Goal: Task Accomplishment & Management: Manage account settings

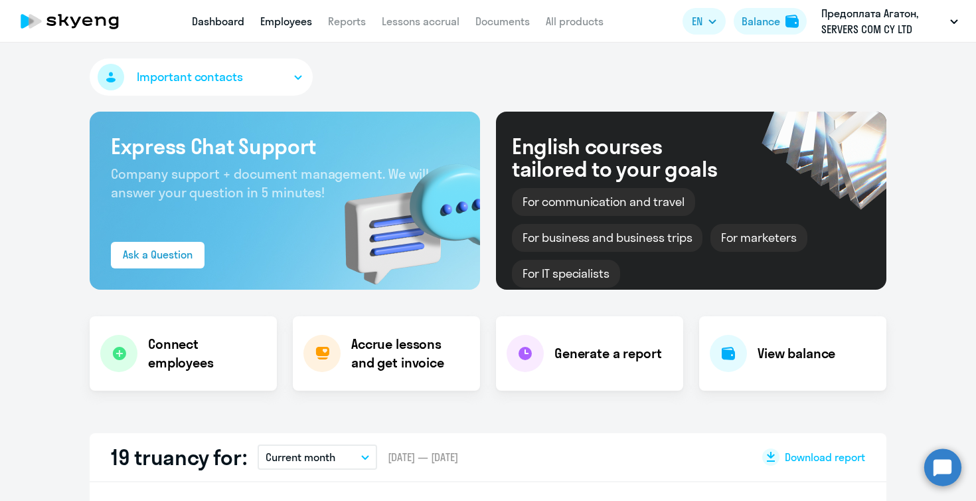
click at [275, 18] on link "Employees" at bounding box center [286, 21] width 52 height 13
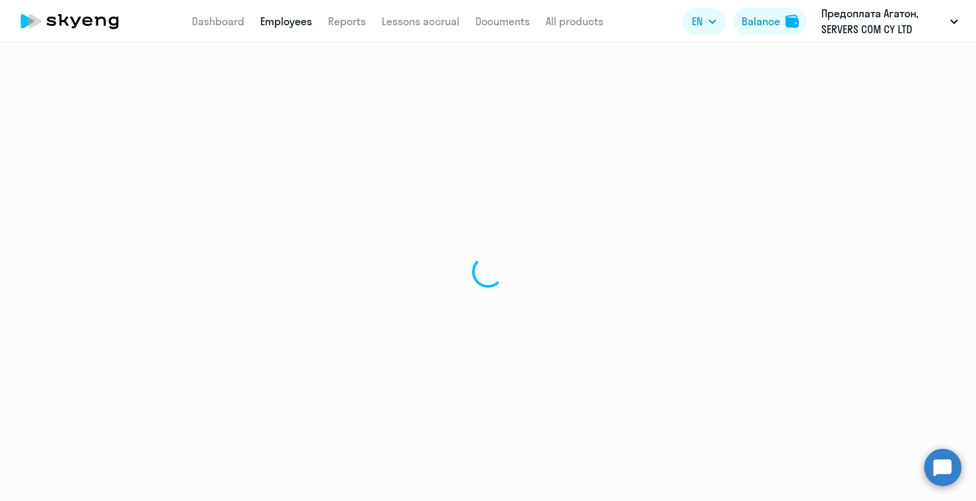
select select "30"
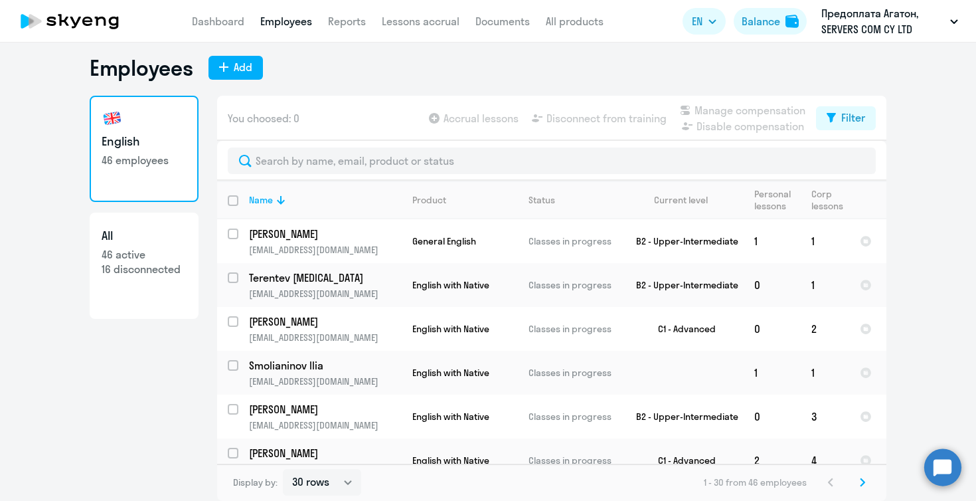
scroll to position [8, 0]
click at [355, 22] on link "Reports" at bounding box center [347, 21] width 38 height 13
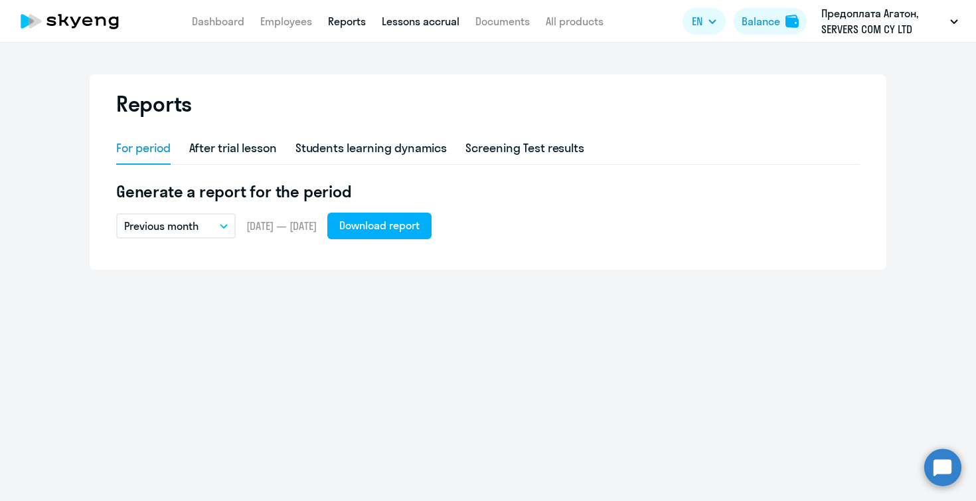
click at [410, 22] on link "Lessons accrual" at bounding box center [421, 21] width 78 height 13
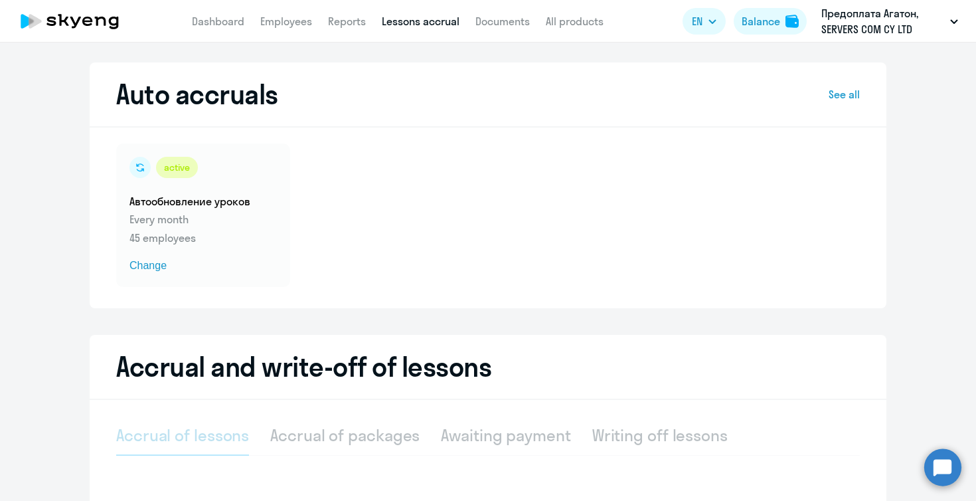
select select "10"
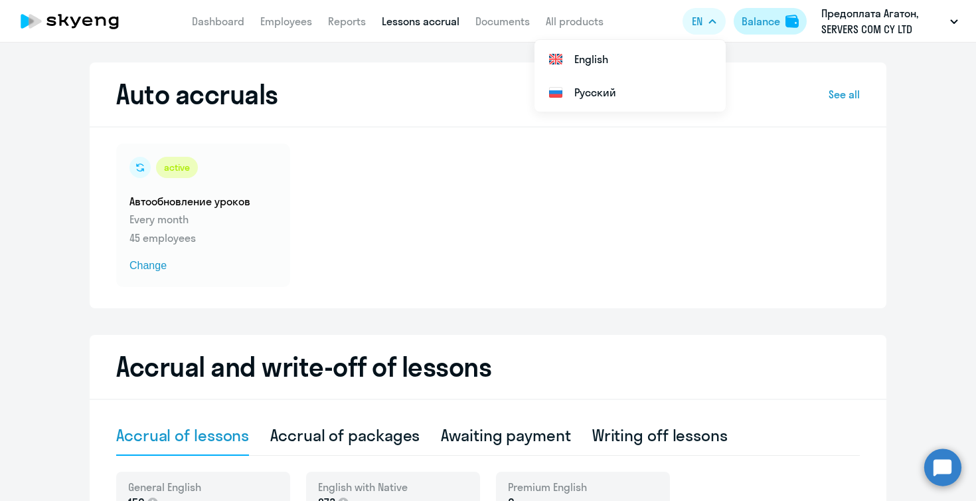
click at [750, 20] on div "Balance" at bounding box center [761, 21] width 39 height 16
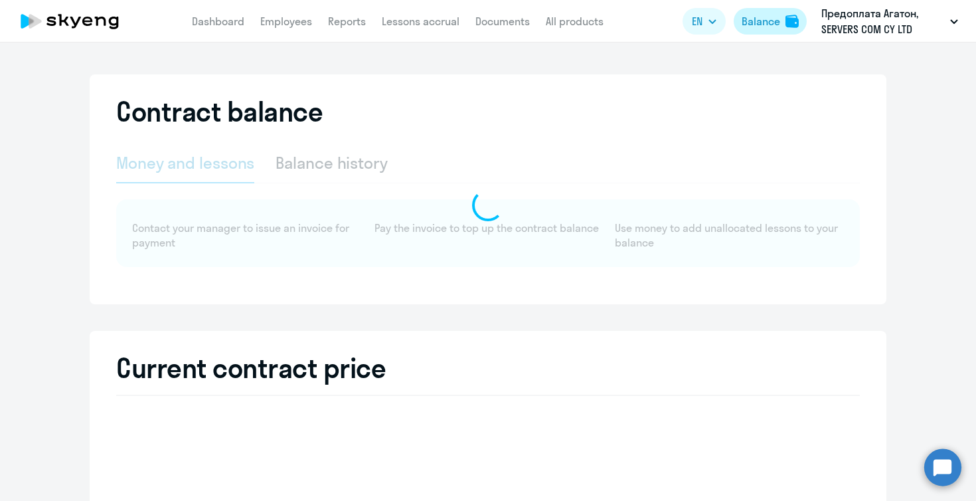
select select "english_adult_not_native_speaker"
